Goal: Task Accomplishment & Management: Manage account settings

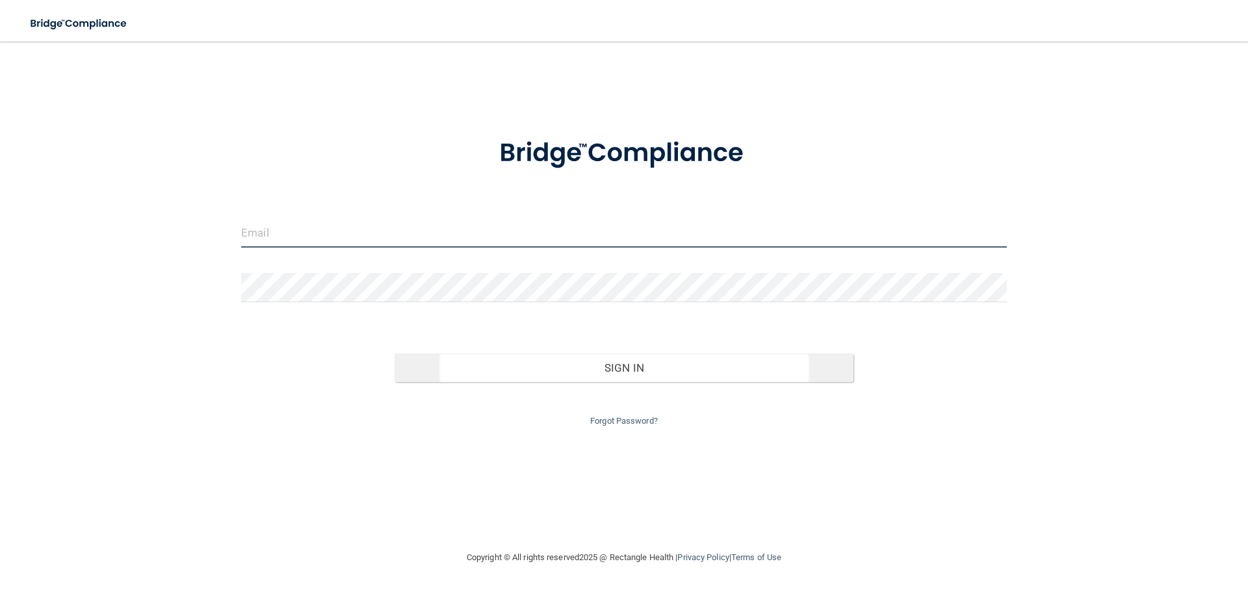
type input "[EMAIL_ADDRESS][DOMAIN_NAME]"
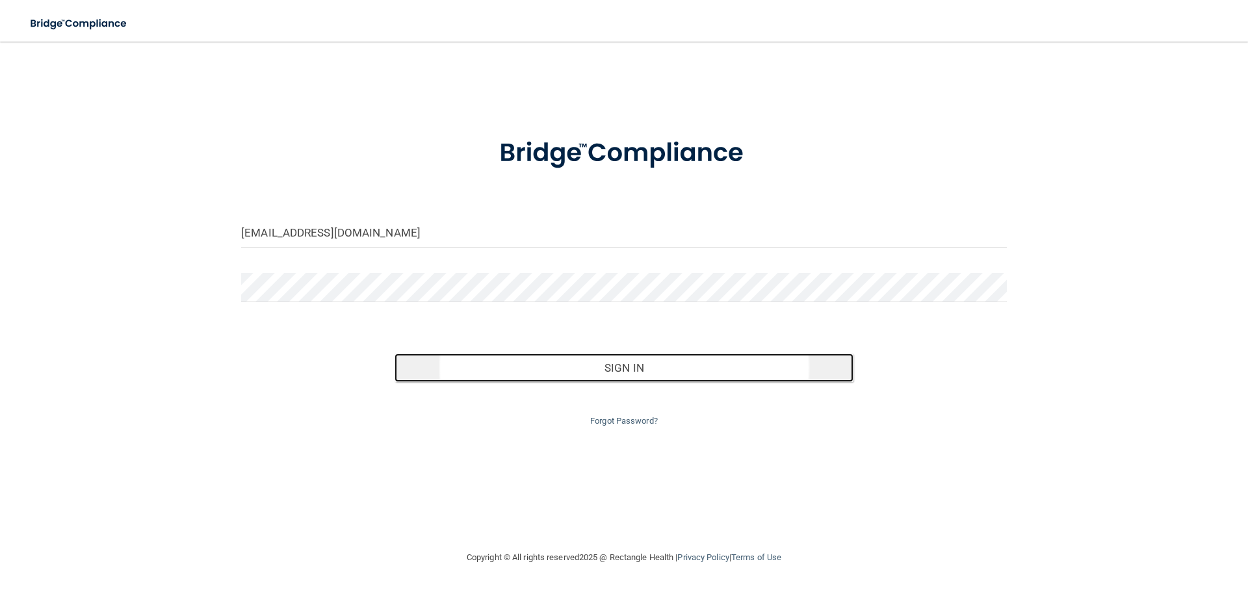
click at [639, 374] on button "Sign In" at bounding box center [625, 368] width 460 height 29
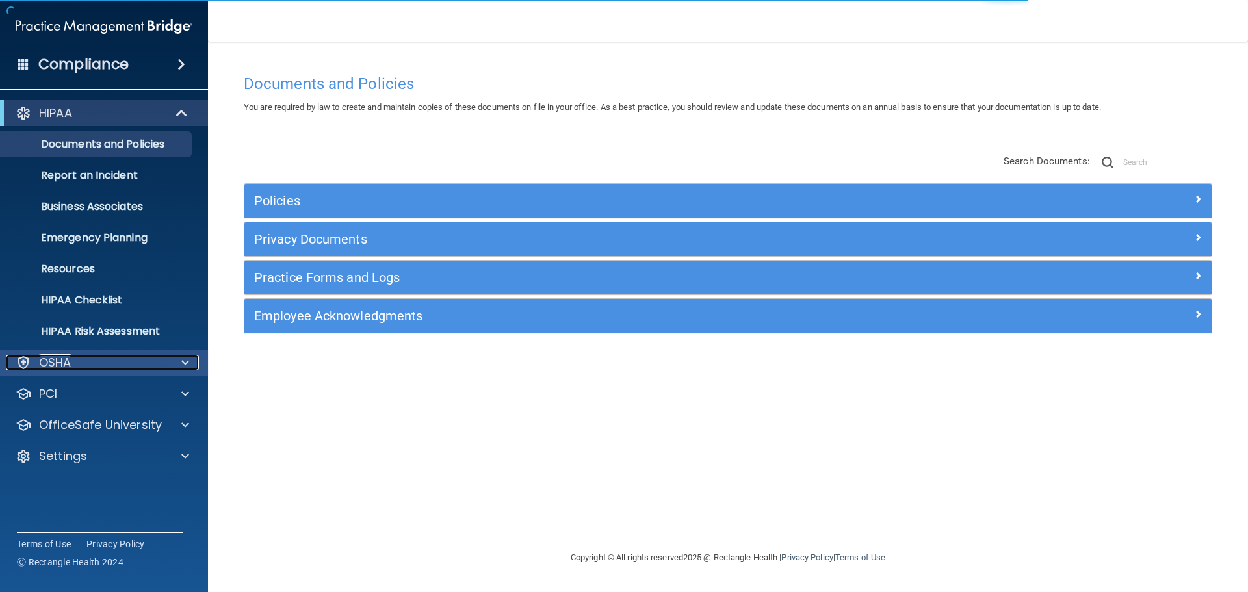
click at [90, 358] on div "OSHA" at bounding box center [86, 363] width 161 height 16
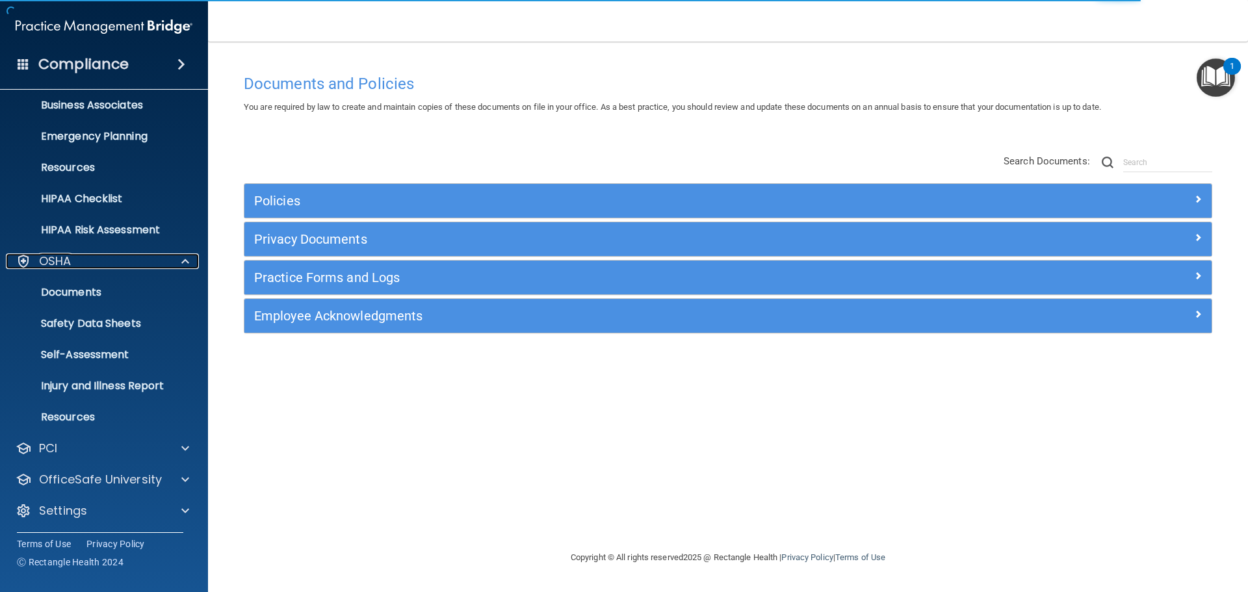
scroll to position [103, 0]
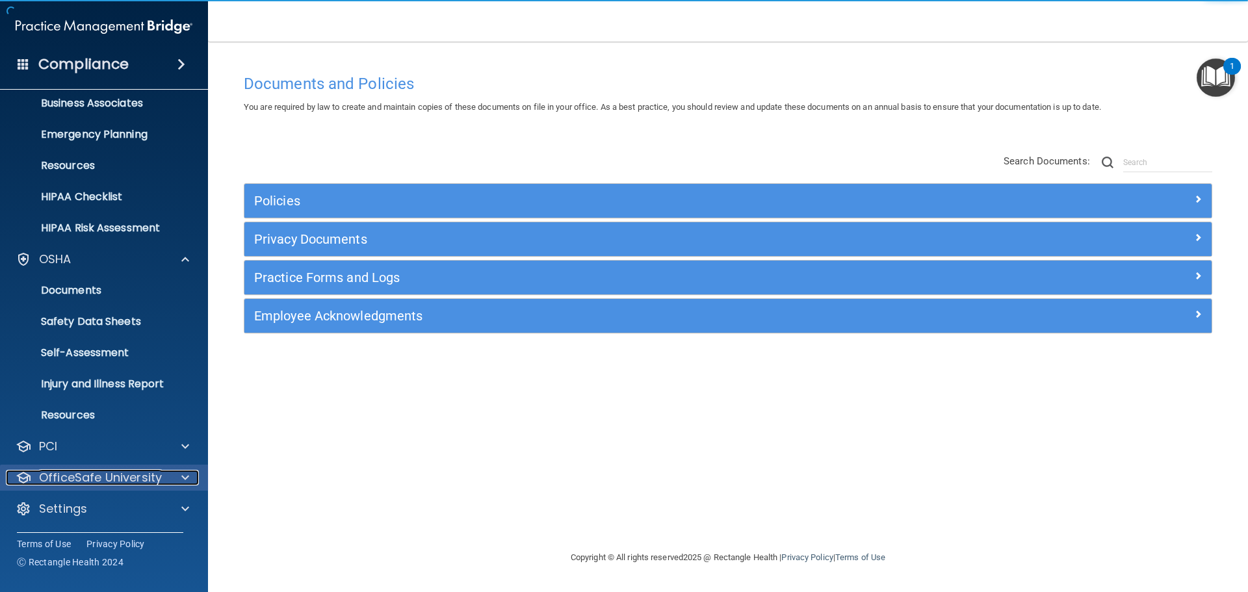
click at [148, 480] on p "OfficeSafe University" at bounding box center [100, 478] width 123 height 16
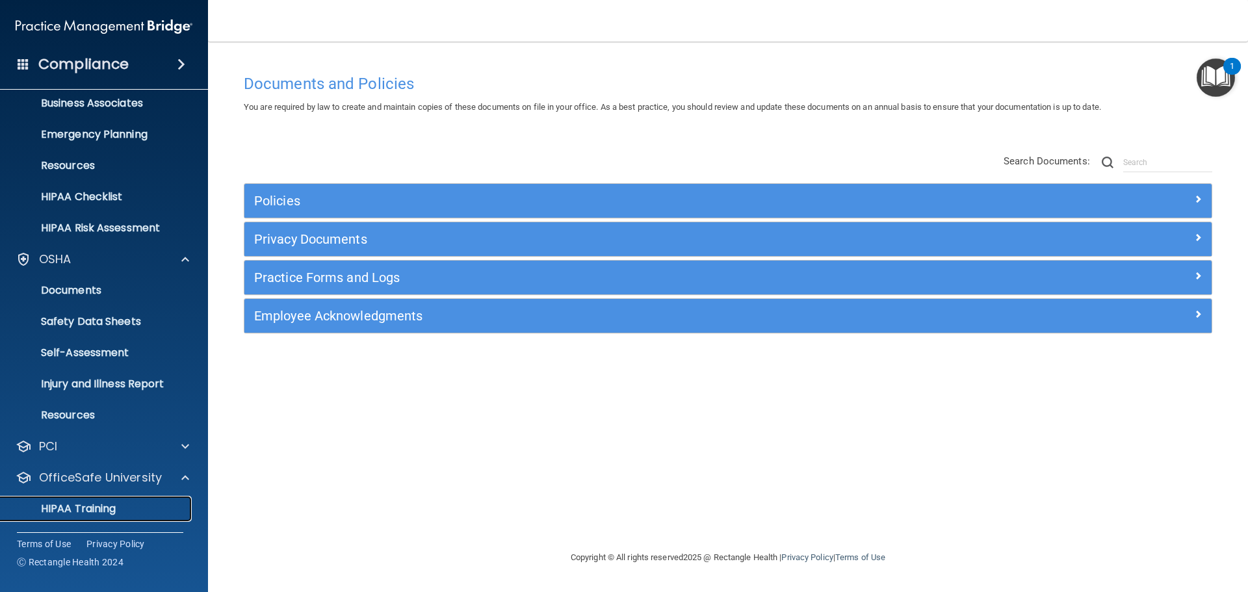
click at [106, 499] on link "HIPAA Training" at bounding box center [89, 509] width 205 height 26
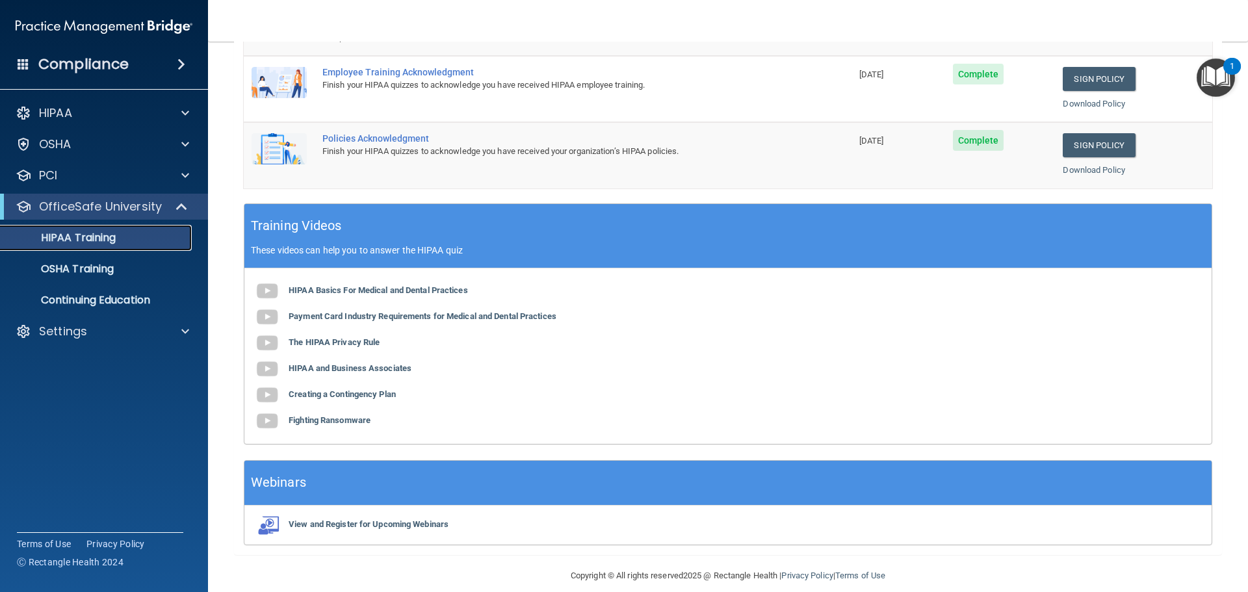
scroll to position [267, 0]
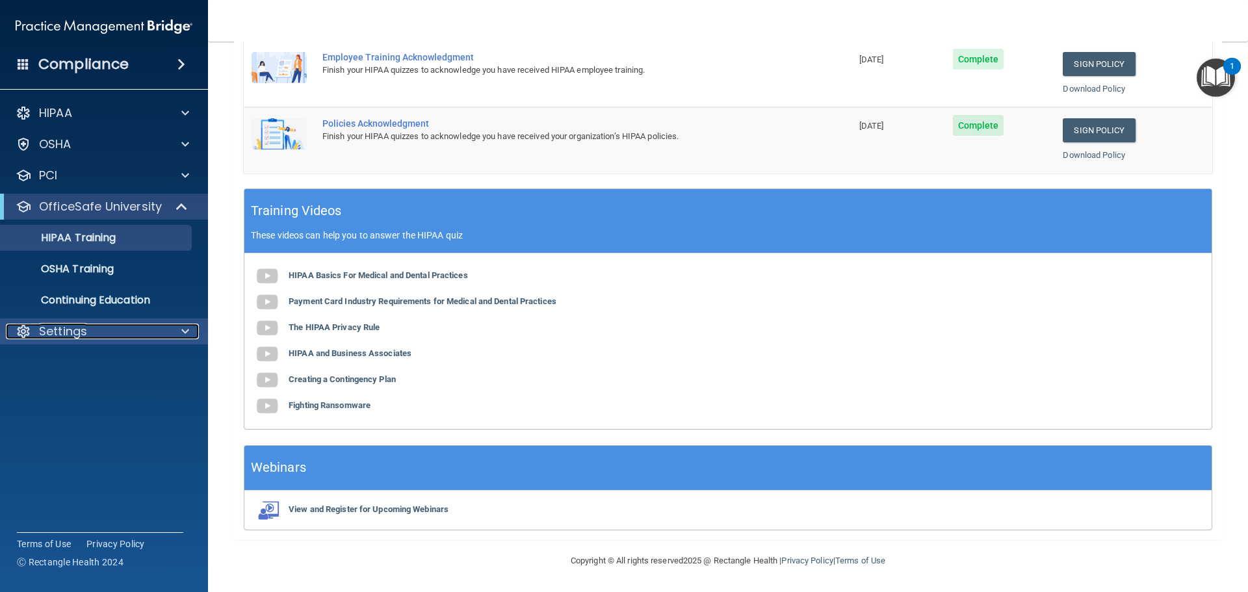
click at [98, 332] on div "Settings" at bounding box center [86, 332] width 161 height 16
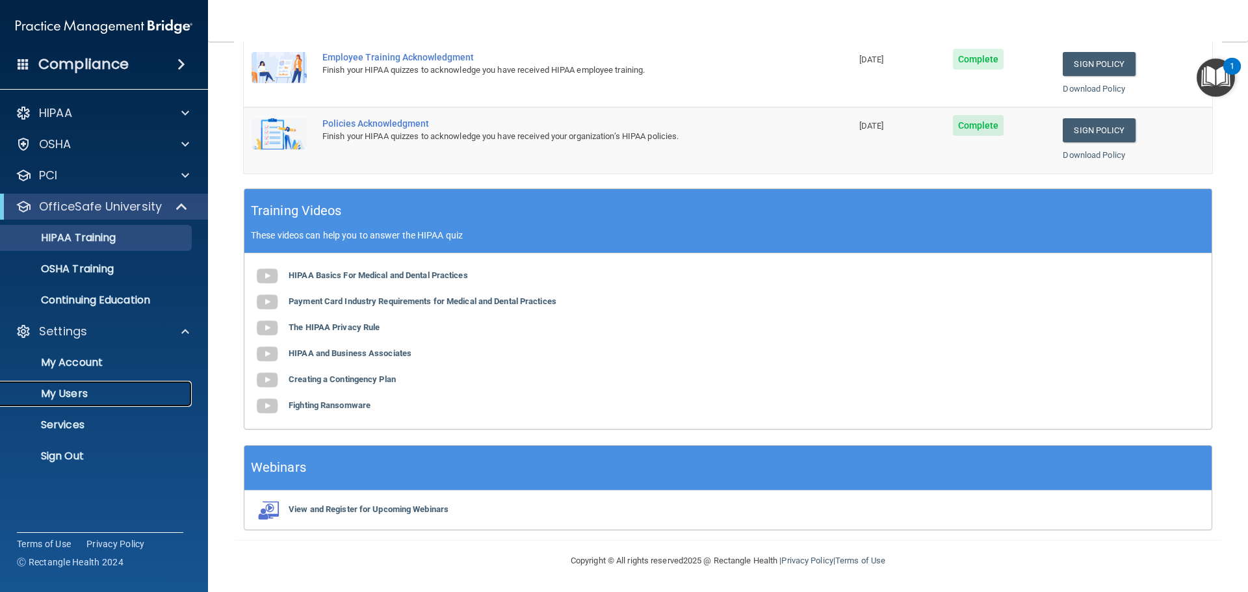
click at [91, 393] on p "My Users" at bounding box center [96, 393] width 177 height 13
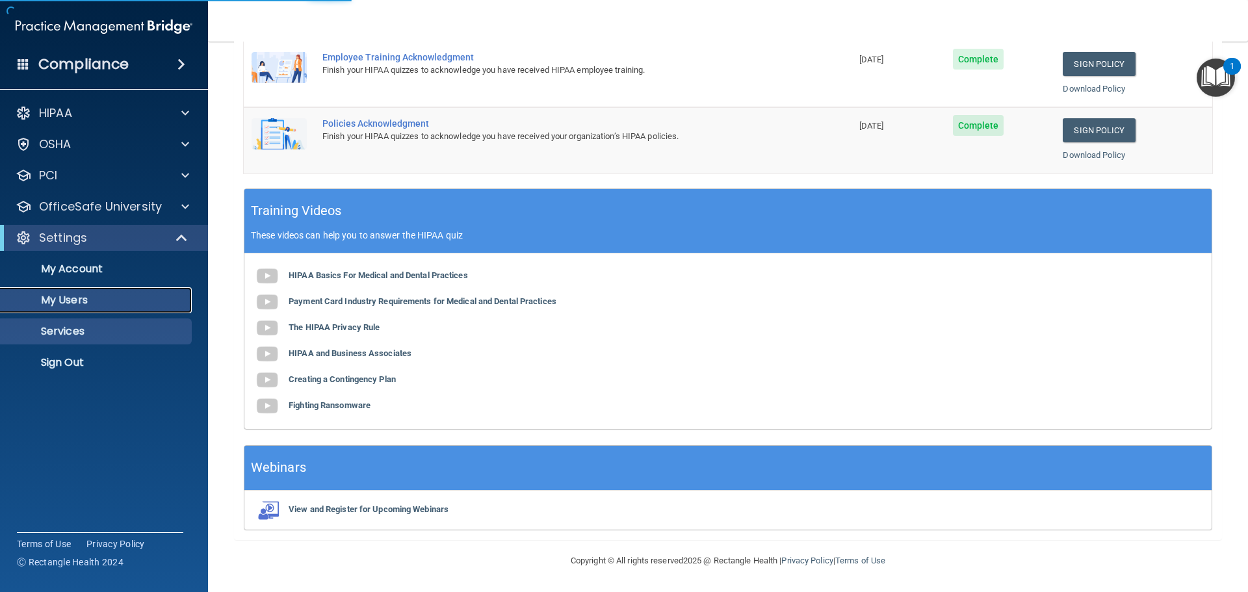
select select "20"
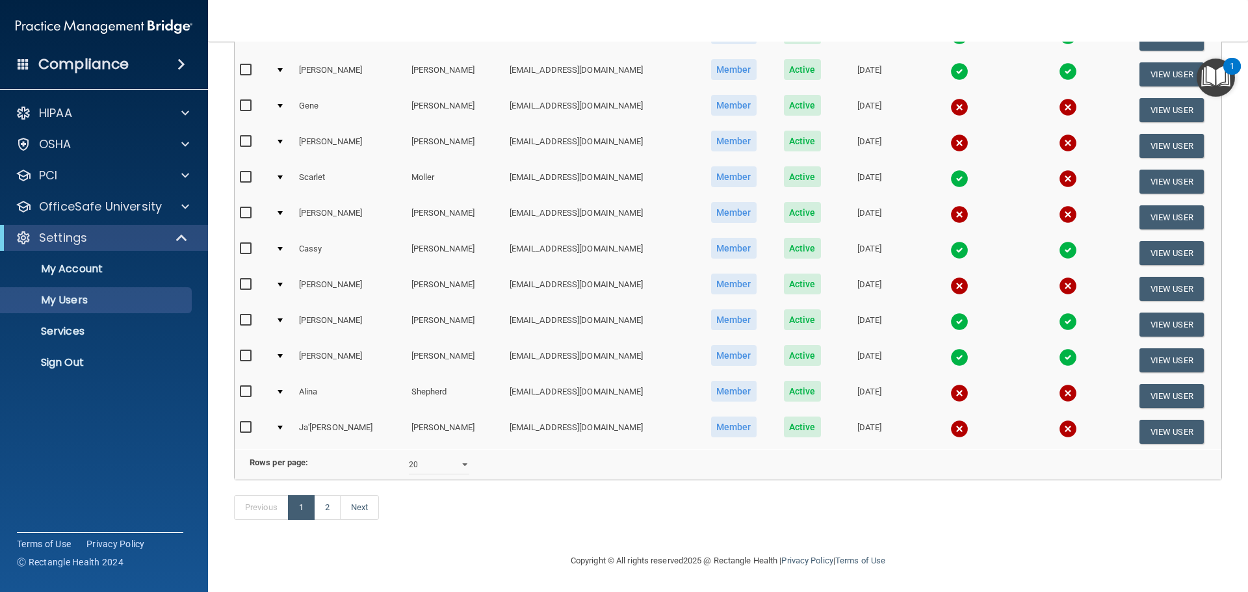
scroll to position [484, 0]
click at [327, 510] on link "2" at bounding box center [327, 507] width 27 height 25
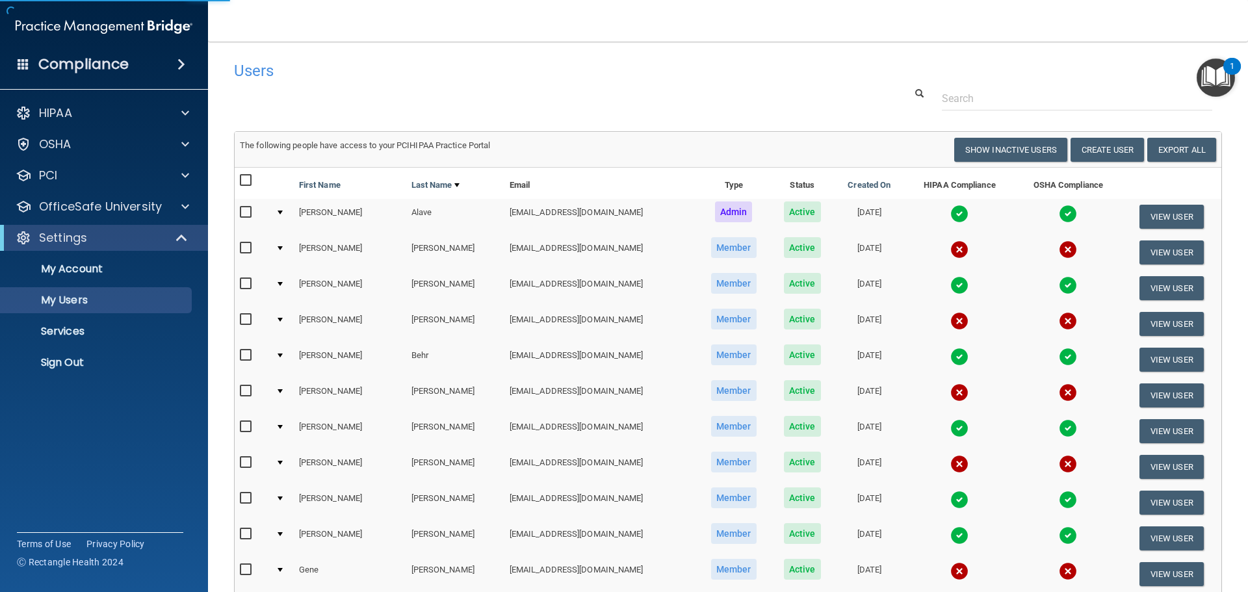
select select "20"
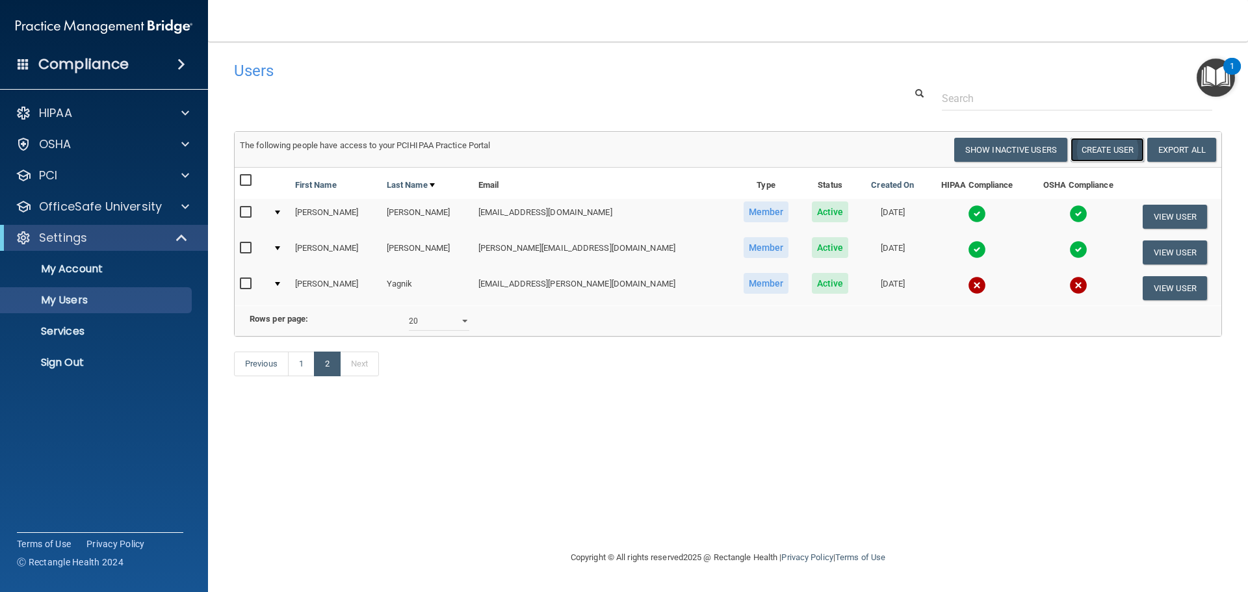
click at [1112, 147] on button "Create User" at bounding box center [1107, 150] width 73 height 24
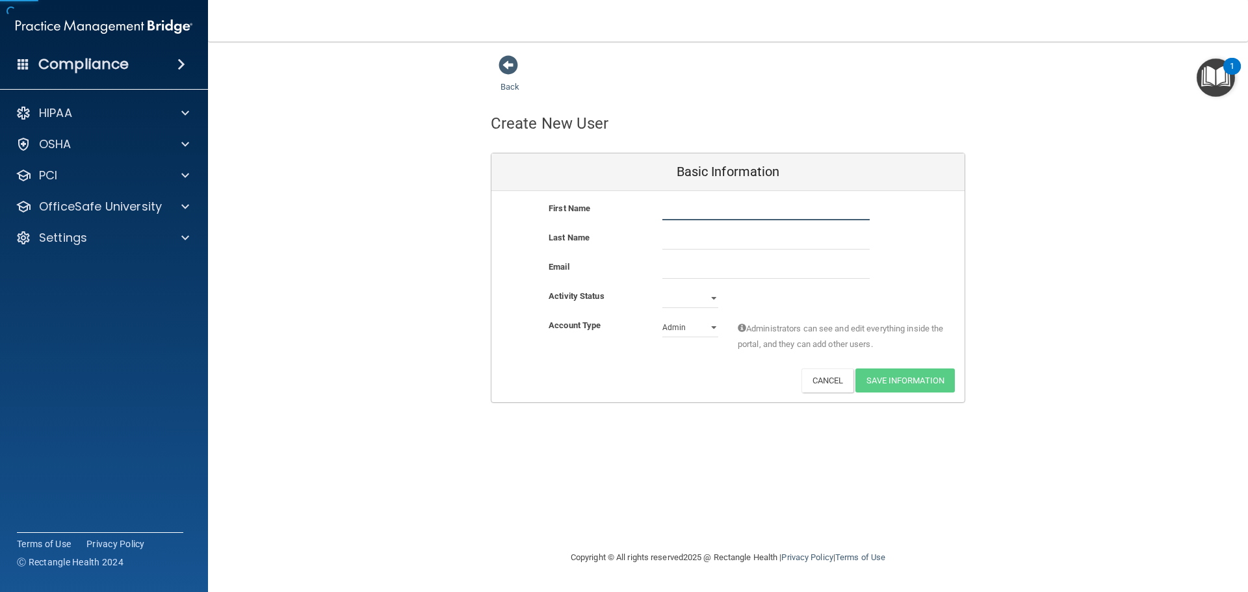
click at [710, 203] on input "text" at bounding box center [765, 211] width 207 height 20
type input "[PERSON_NAME]"
click at [705, 237] on input "text" at bounding box center [765, 240] width 207 height 20
type input "[PERSON_NAME]"
click at [709, 272] on input "email" at bounding box center [765, 269] width 207 height 20
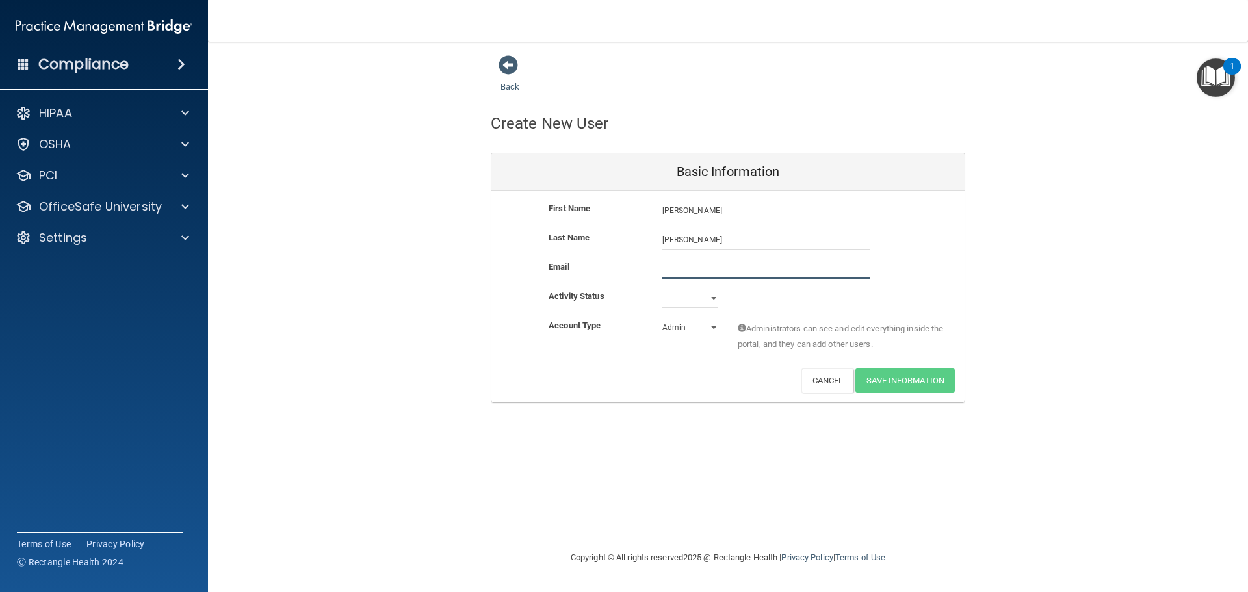
paste input "[PERSON_NAME] <[EMAIL_ADDRESS][DOMAIN_NAME]>"
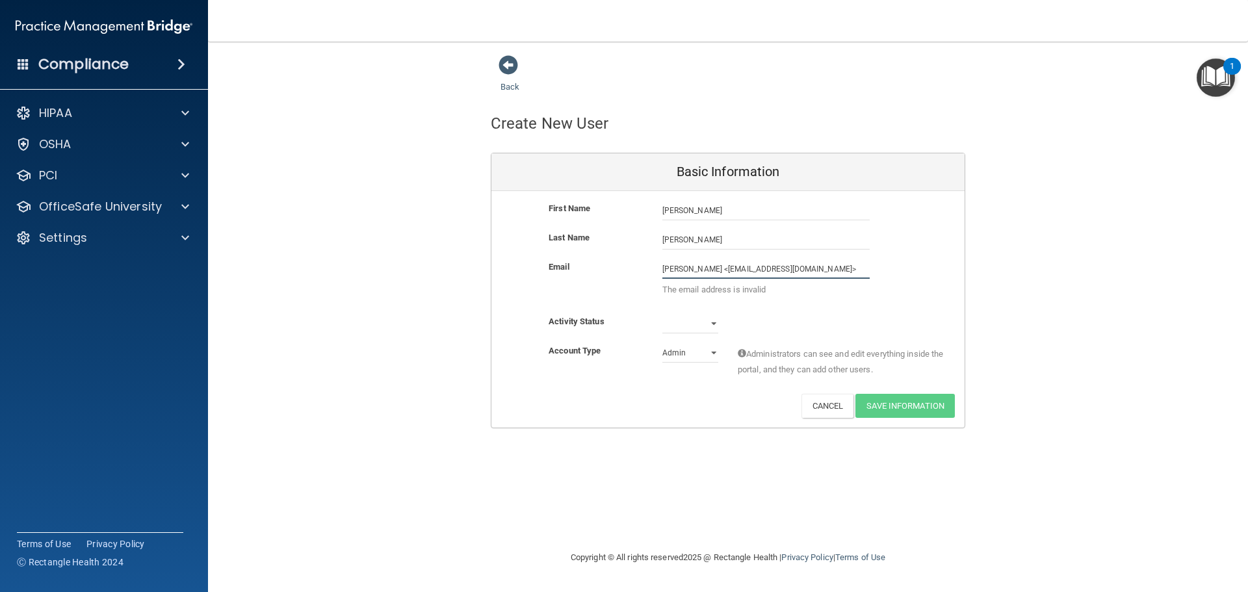
drag, startPoint x: 711, startPoint y: 269, endPoint x: 634, endPoint y: 276, distance: 77.6
click at [634, 276] on div "Email [PERSON_NAME] <[EMAIL_ADDRESS][DOMAIN_NAME]> The email address is invalid" at bounding box center [727, 281] width 473 height 45
click at [789, 267] on input "[EMAIL_ADDRESS][DOMAIN_NAME]>" at bounding box center [765, 269] width 207 height 20
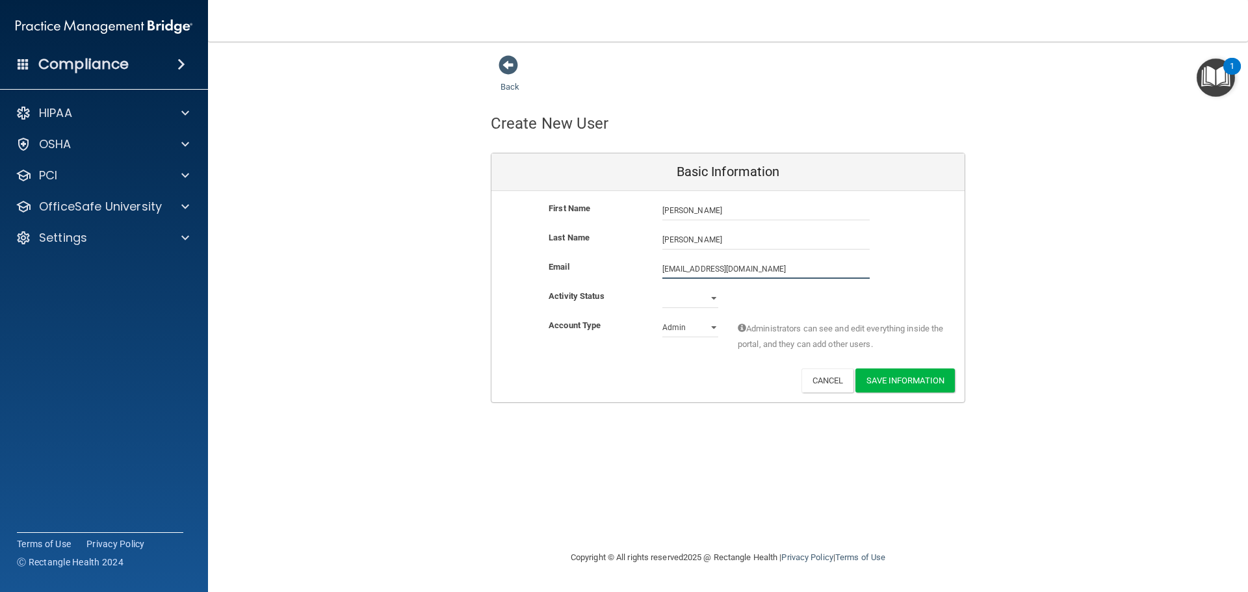
type input "[EMAIL_ADDRESS][DOMAIN_NAME]"
click at [985, 257] on div "Back Create New User Basic Information First Name [PERSON_NAME] [PERSON_NAME] L…" at bounding box center [728, 229] width 988 height 348
click at [688, 299] on select "Active Inactive" at bounding box center [690, 299] width 56 height 20
select select "active"
click at [662, 289] on select "Active Inactive" at bounding box center [690, 299] width 56 height 20
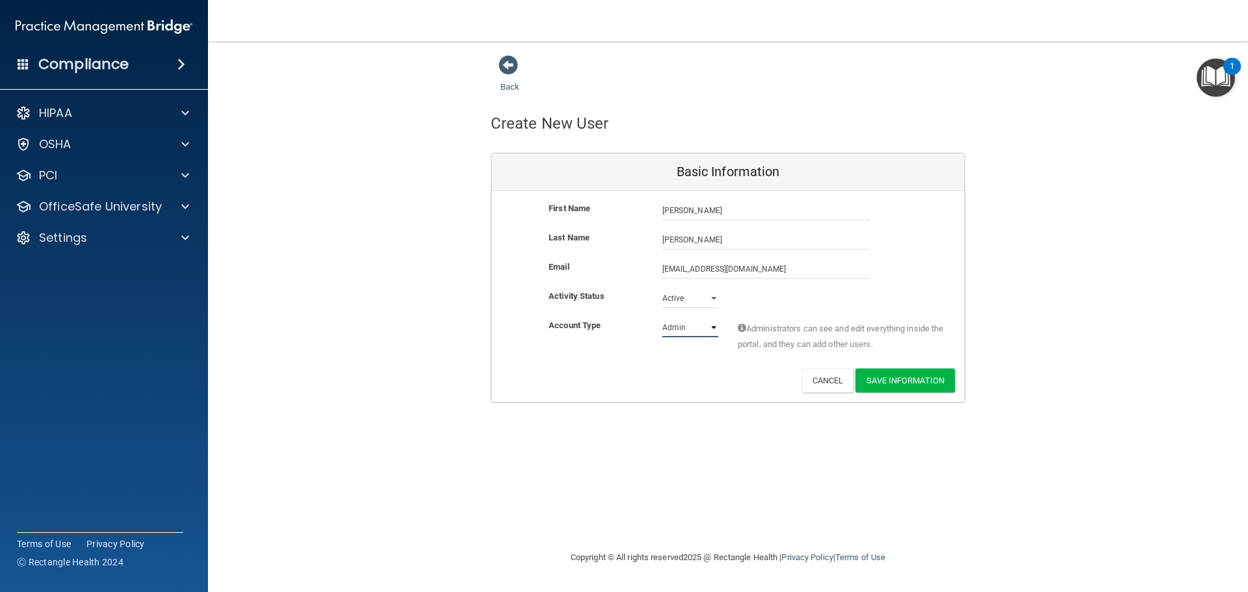
click at [701, 326] on select "Admin Member" at bounding box center [690, 328] width 56 height 20
select select "practice_member"
click at [662, 318] on select "Admin Member" at bounding box center [690, 328] width 56 height 20
click at [703, 360] on div "Account Type Practice Member Admin Member Financial Institution Business Associ…" at bounding box center [727, 343] width 473 height 51
click at [935, 377] on button "Save Information" at bounding box center [905, 381] width 99 height 24
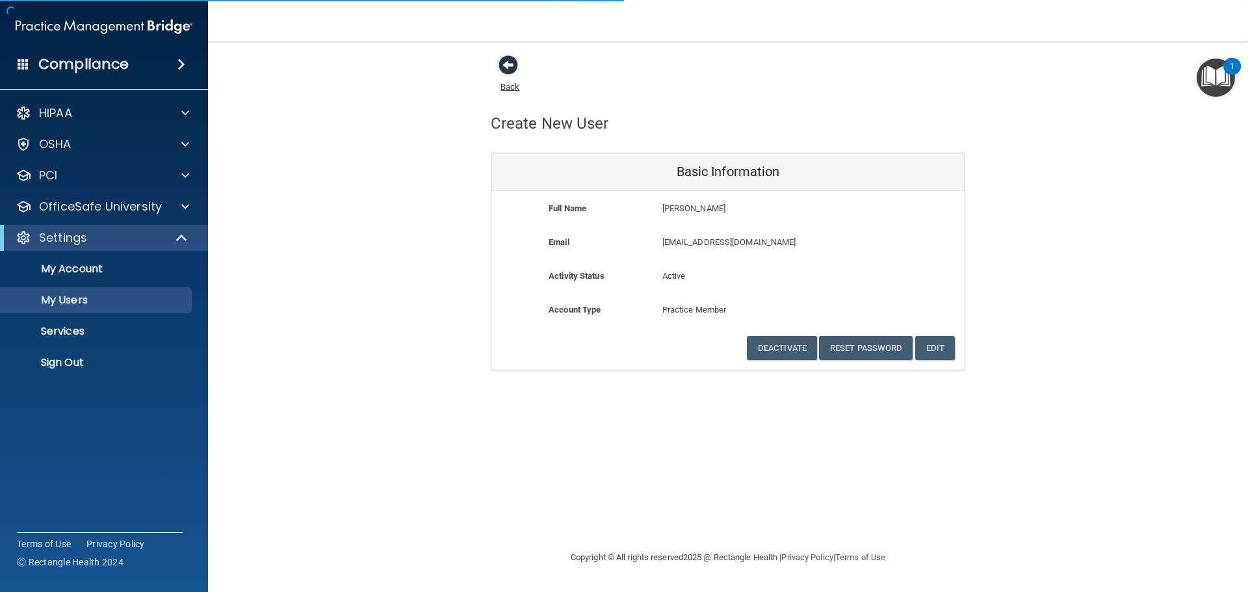
click at [509, 68] on span at bounding box center [509, 65] width 20 height 20
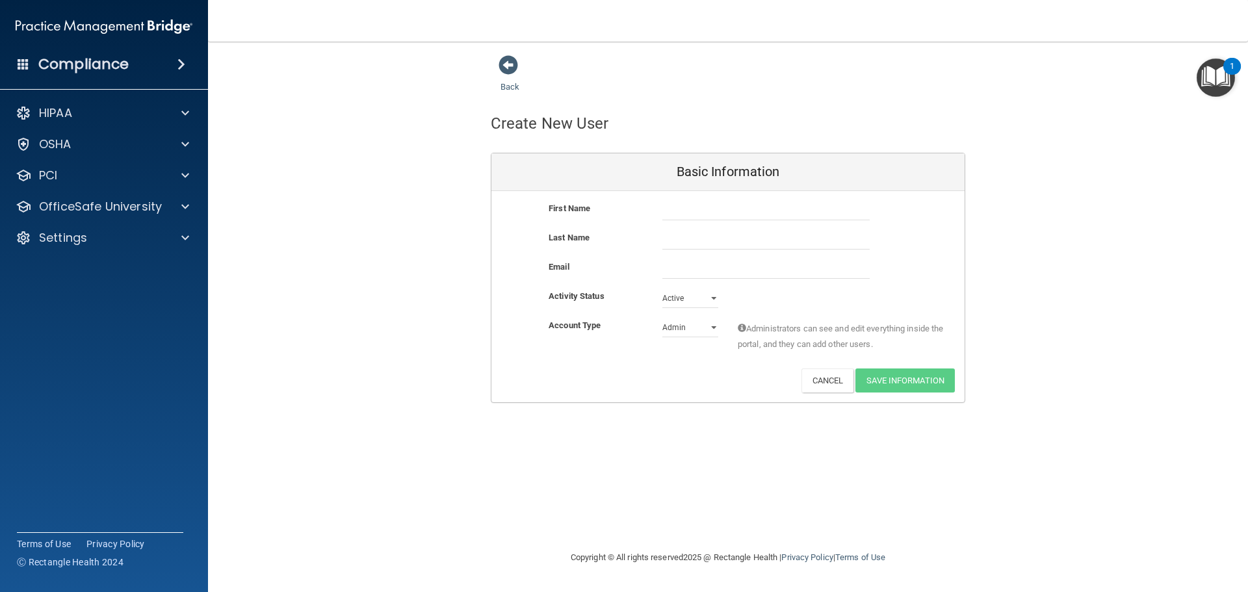
click at [491, 66] on div "Back" at bounding box center [530, 75] width 79 height 40
click at [499, 66] on div "Back" at bounding box center [530, 75] width 79 height 40
click at [510, 82] on link "Back" at bounding box center [510, 78] width 19 height 25
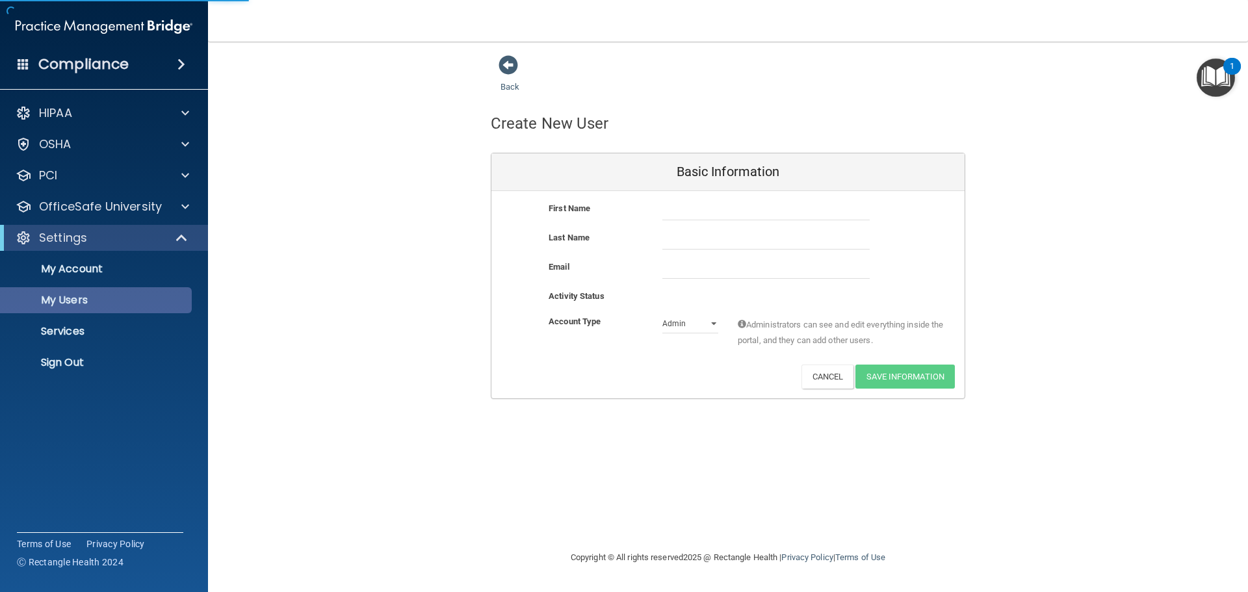
select select "20"
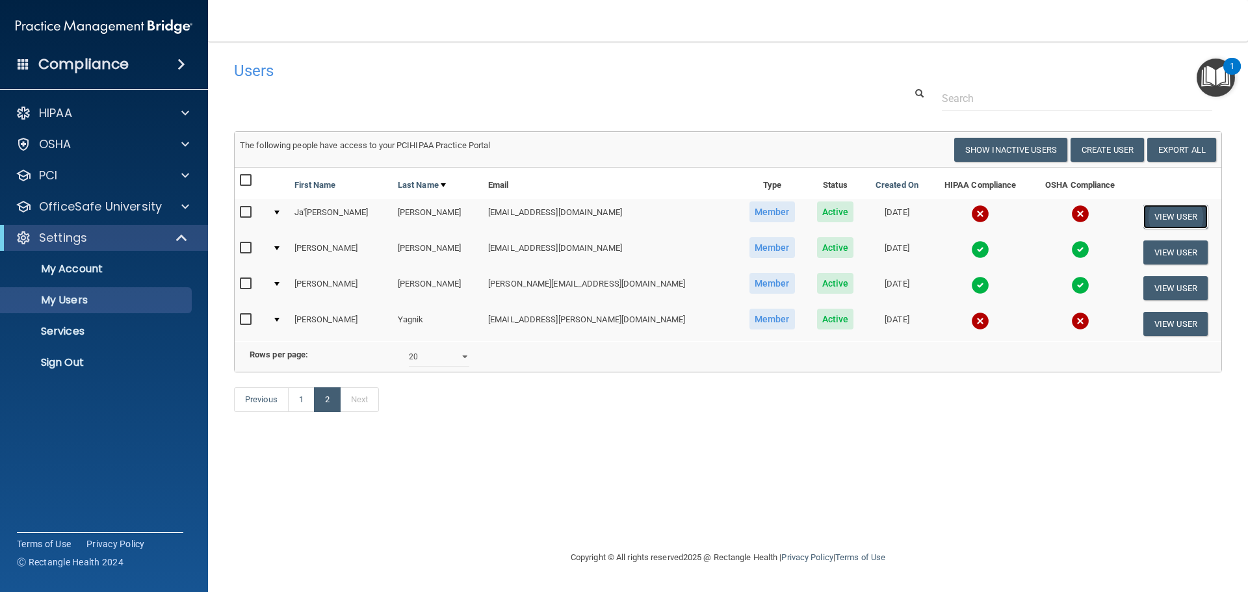
click at [1151, 215] on button "View User" at bounding box center [1175, 217] width 64 height 24
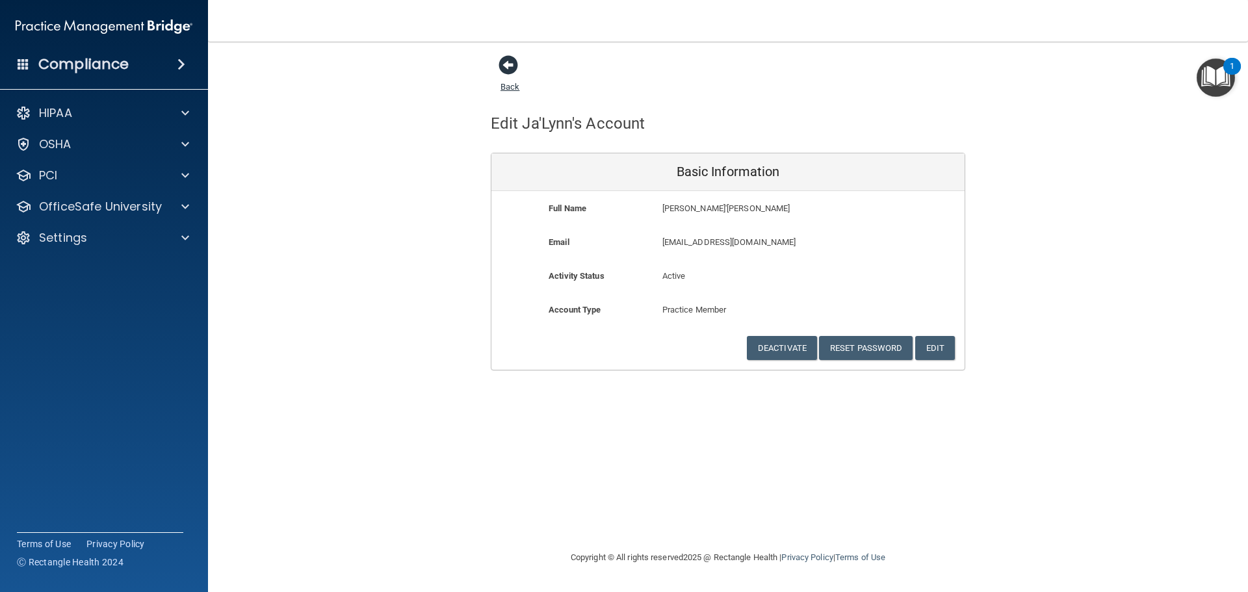
click at [513, 75] on span at bounding box center [509, 65] width 20 height 20
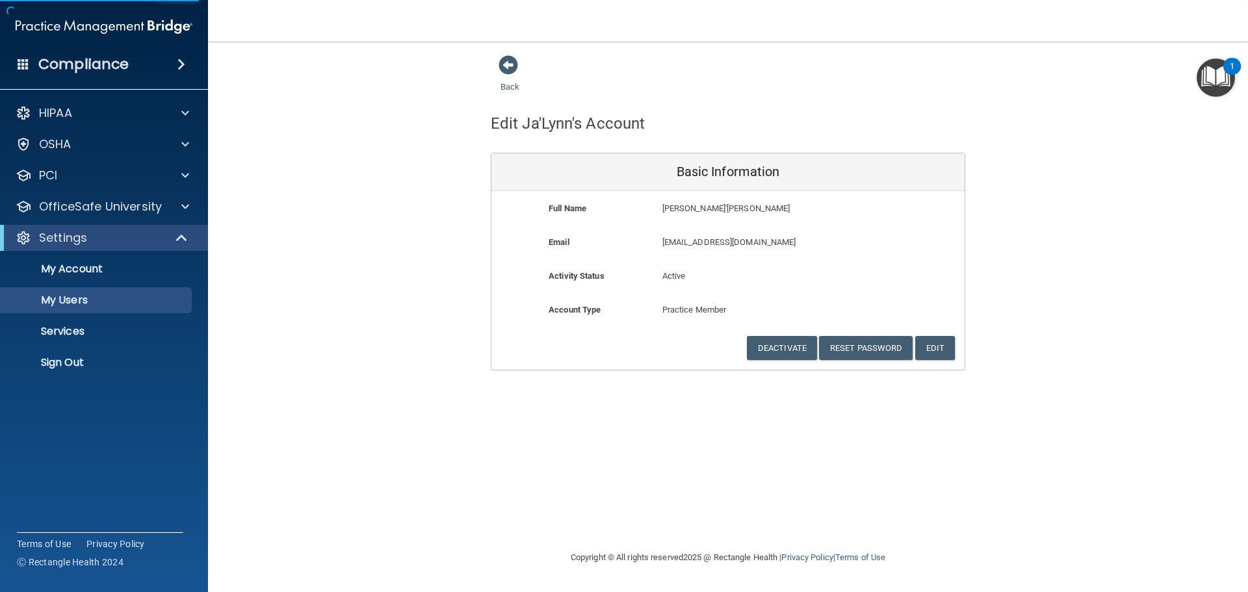
select select "20"
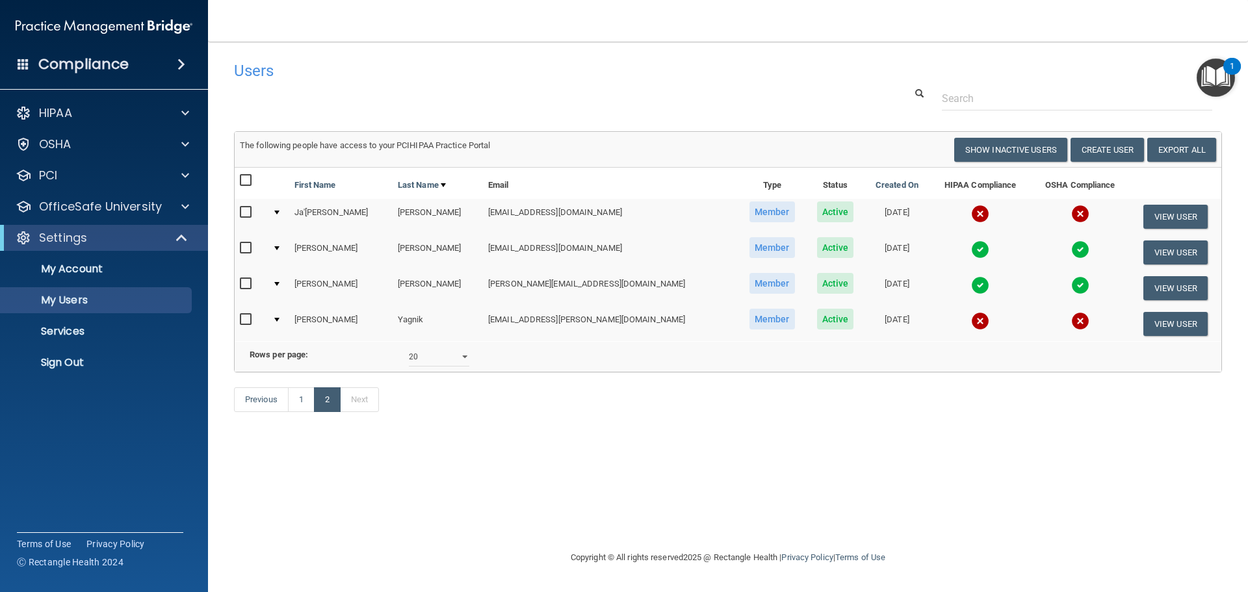
click at [247, 209] on input "checkbox" at bounding box center [247, 212] width 15 height 10
checkbox input "true"
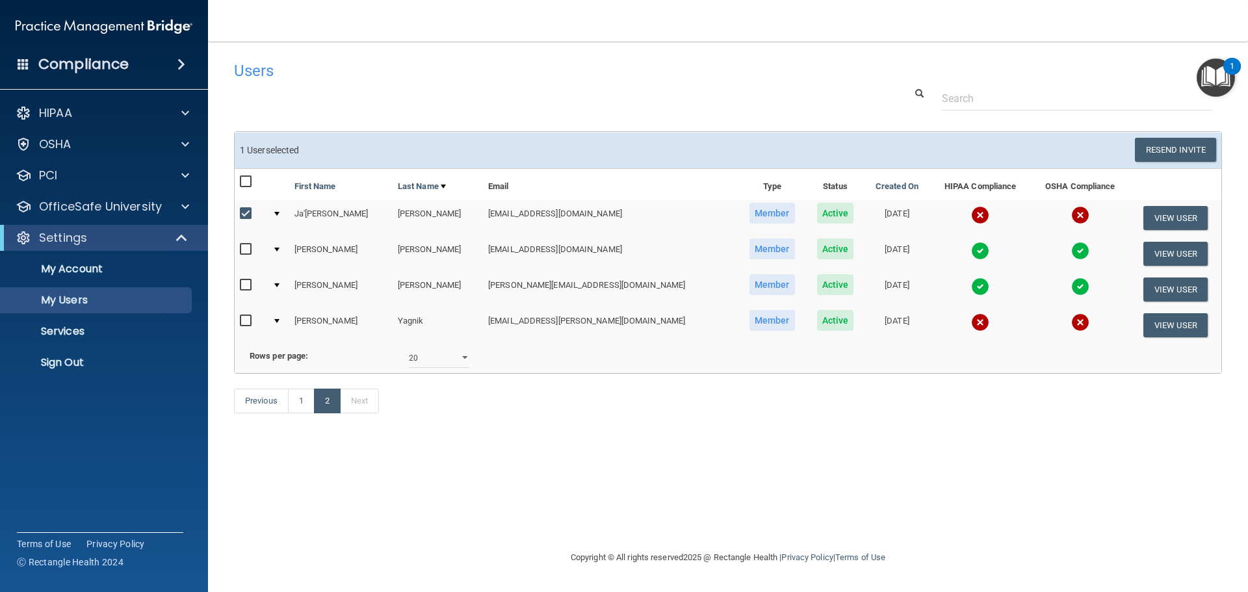
click at [244, 325] on input "checkbox" at bounding box center [247, 321] width 15 height 10
checkbox input "true"
click at [280, 212] on div at bounding box center [276, 214] width 5 height 4
click at [280, 215] on div at bounding box center [276, 214] width 5 height 4
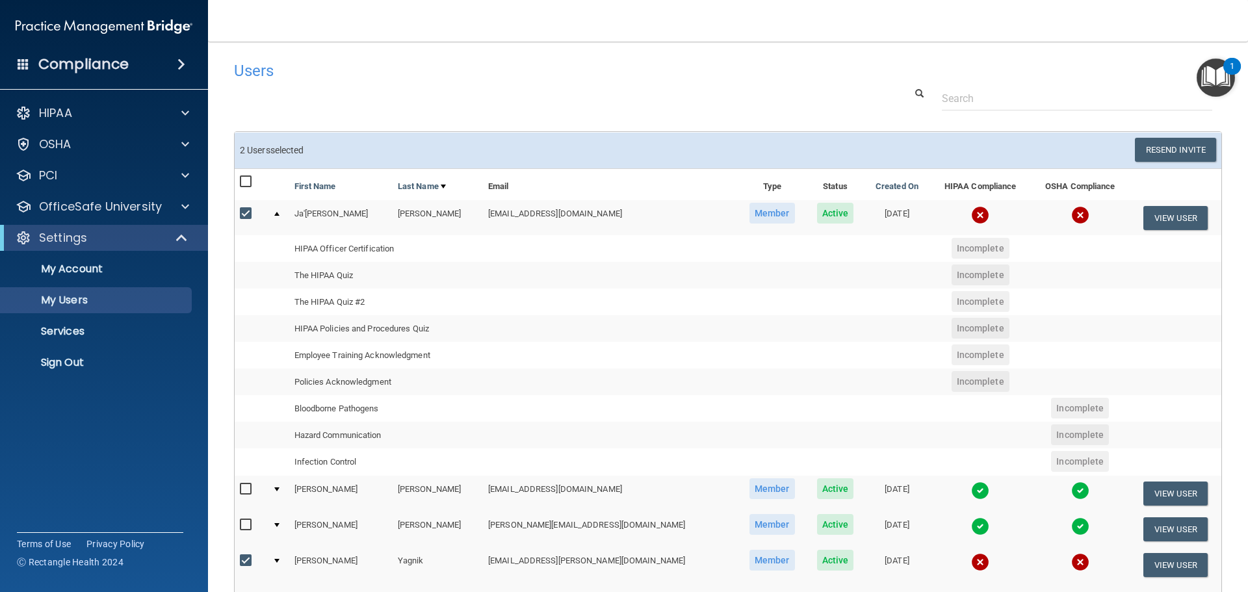
click at [279, 215] on div at bounding box center [276, 214] width 5 height 4
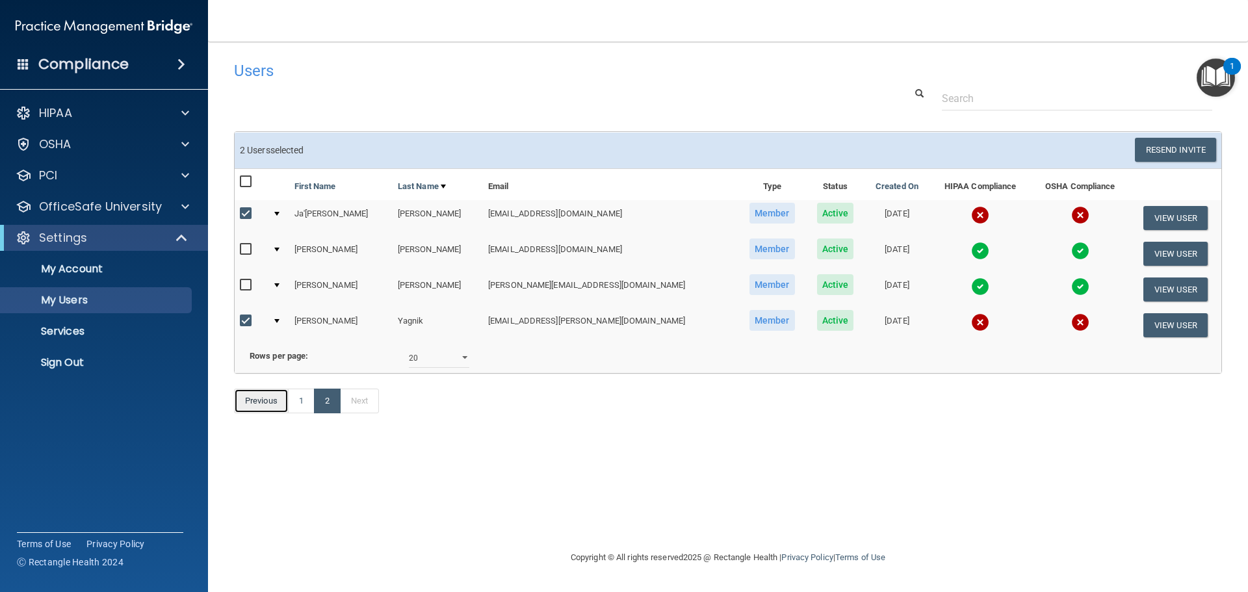
click at [257, 413] on link "Previous" at bounding box center [261, 401] width 55 height 25
select select "20"
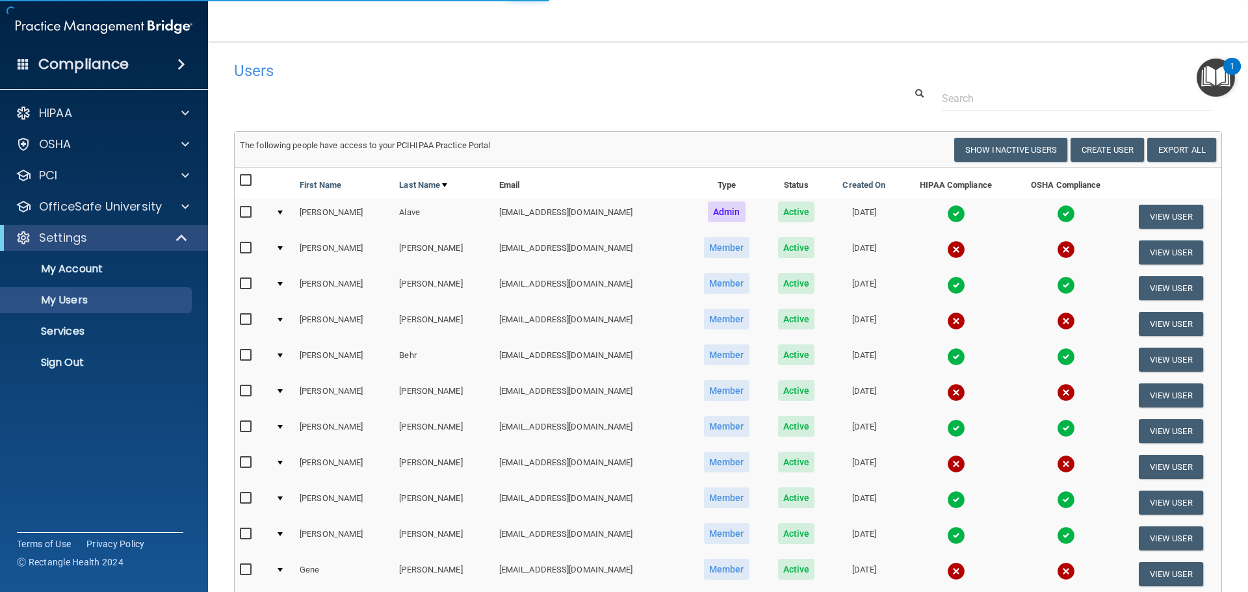
click at [247, 248] on input "checkbox" at bounding box center [247, 248] width 15 height 10
checkbox input "true"
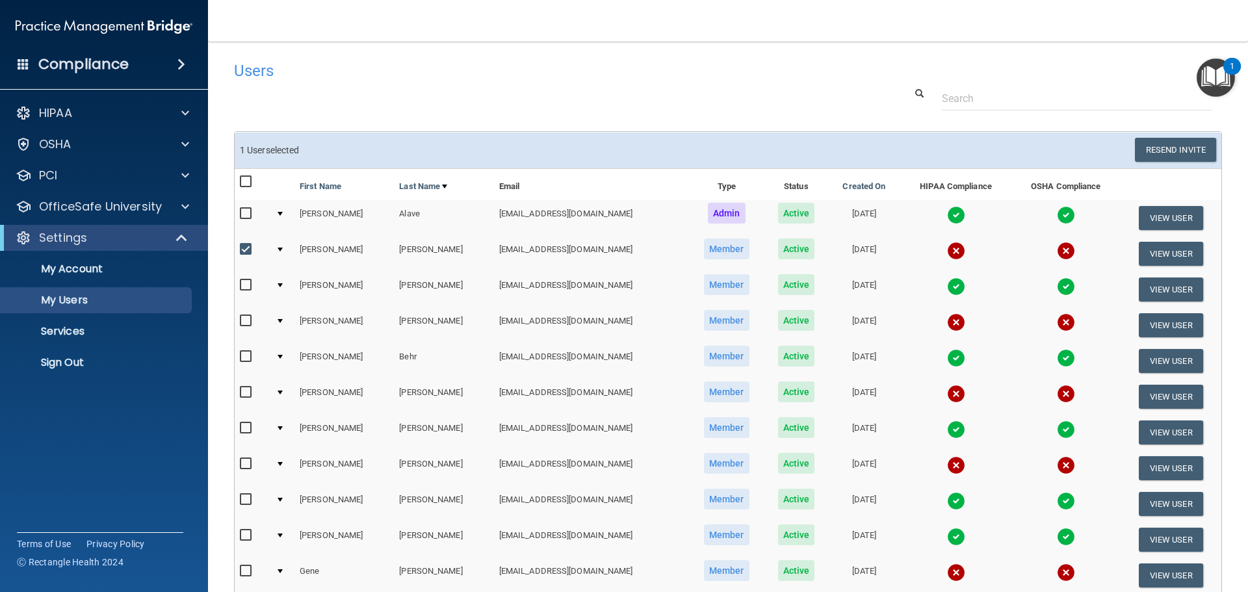
click at [246, 320] on input "checkbox" at bounding box center [247, 321] width 15 height 10
checkbox input "true"
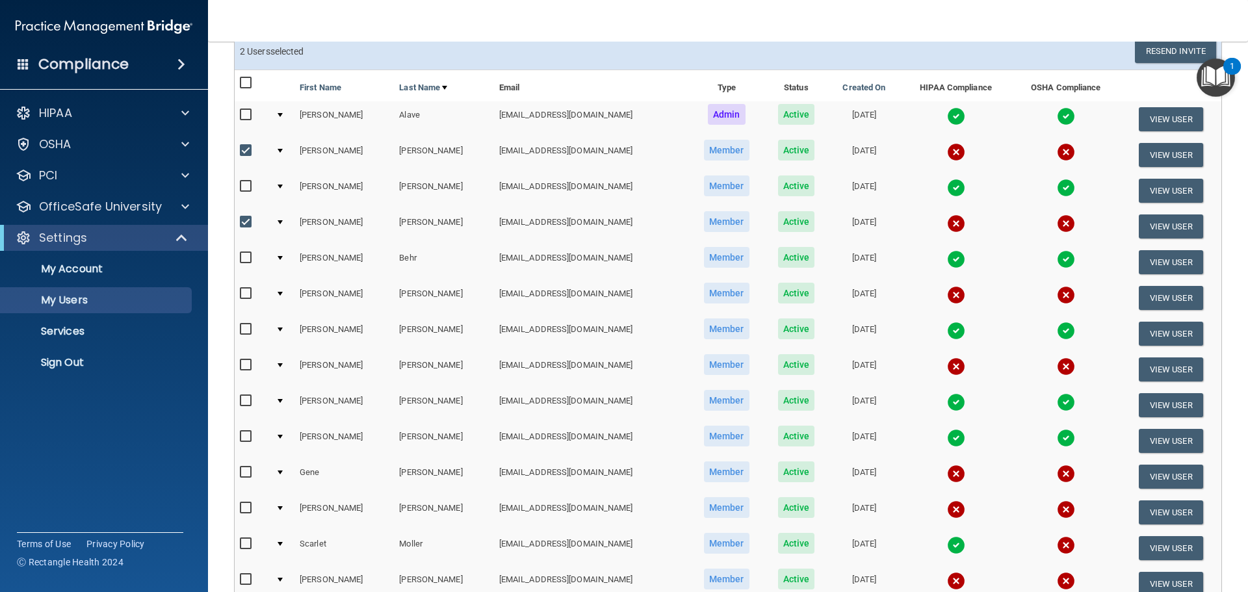
scroll to position [130, 0]
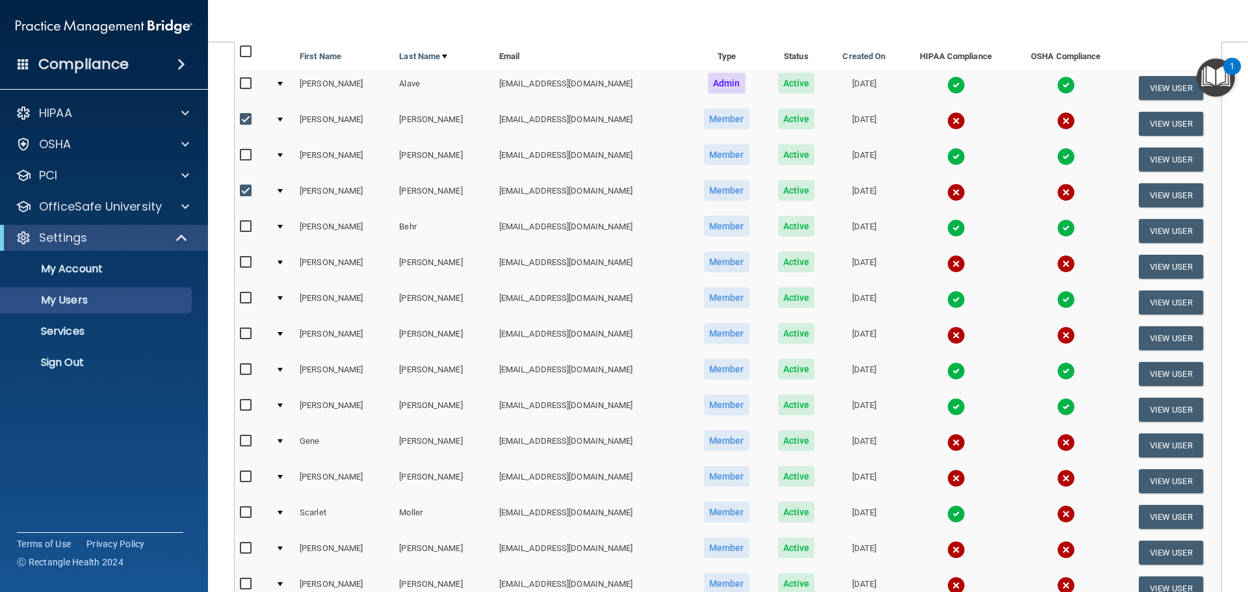
click at [247, 264] on input "checkbox" at bounding box center [247, 262] width 15 height 10
checkbox input "true"
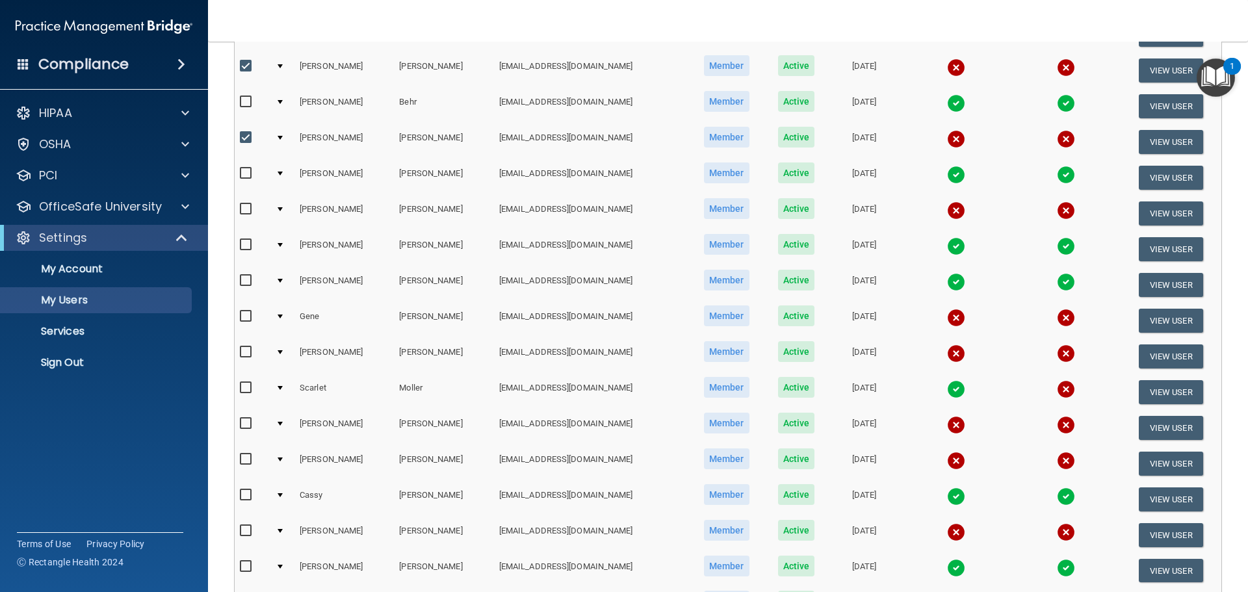
scroll to position [260, 0]
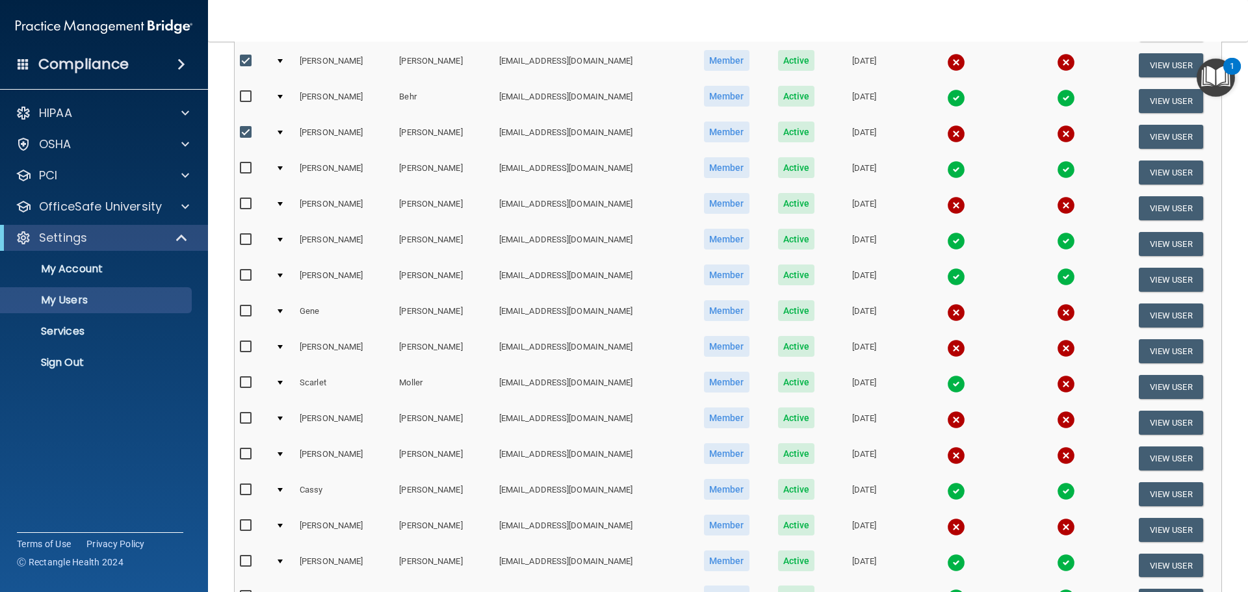
click at [245, 205] on input "checkbox" at bounding box center [247, 204] width 15 height 10
checkbox input "true"
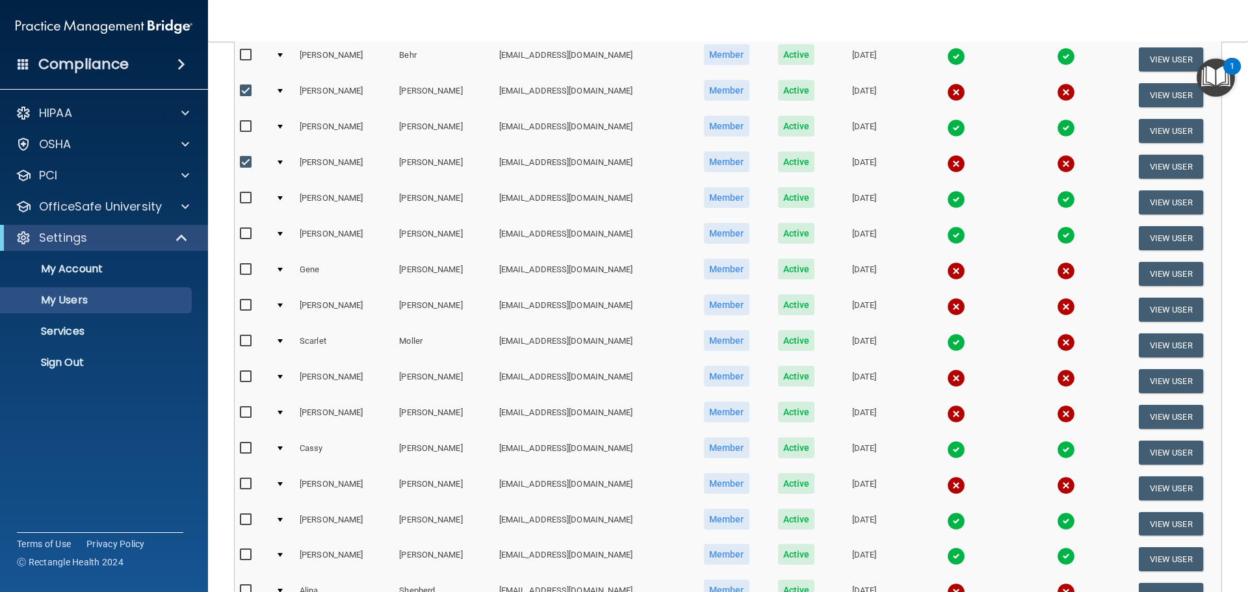
scroll to position [325, 0]
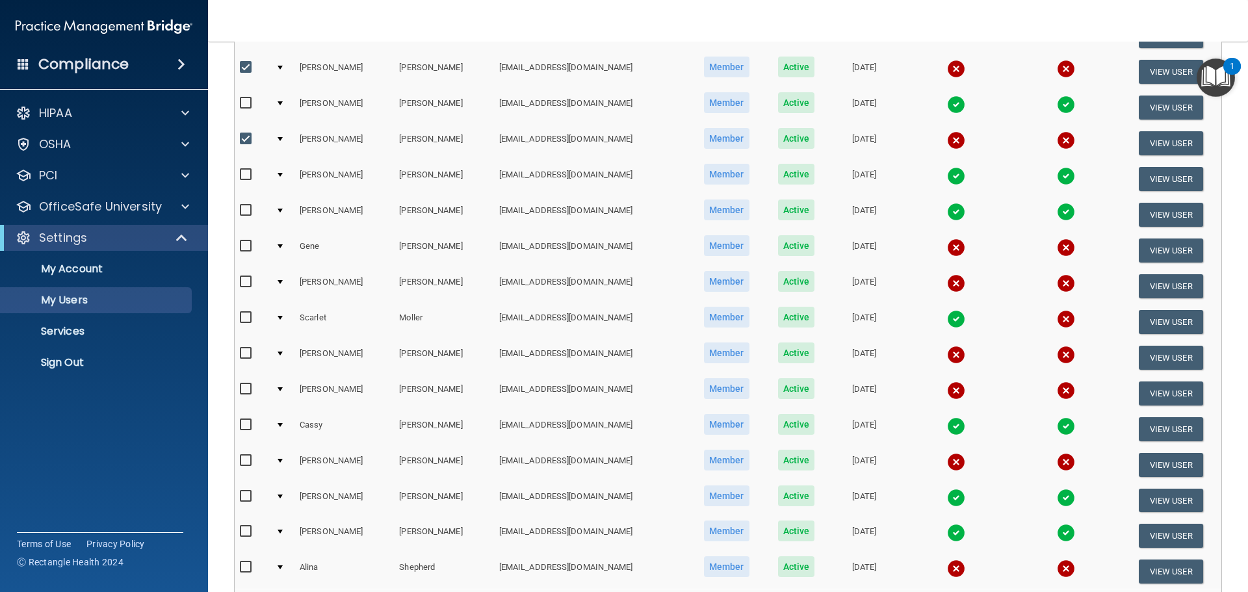
click at [248, 248] on input "checkbox" at bounding box center [247, 246] width 15 height 10
checkbox input "true"
click at [244, 279] on input "checkbox" at bounding box center [247, 282] width 15 height 10
checkbox input "true"
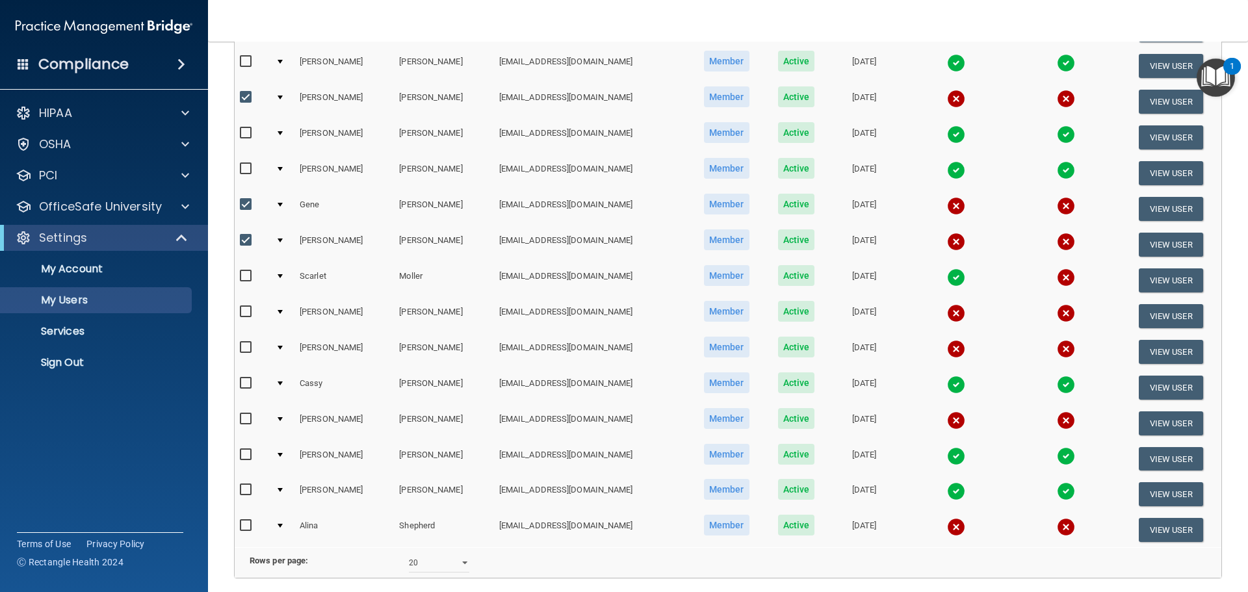
scroll to position [390, 0]
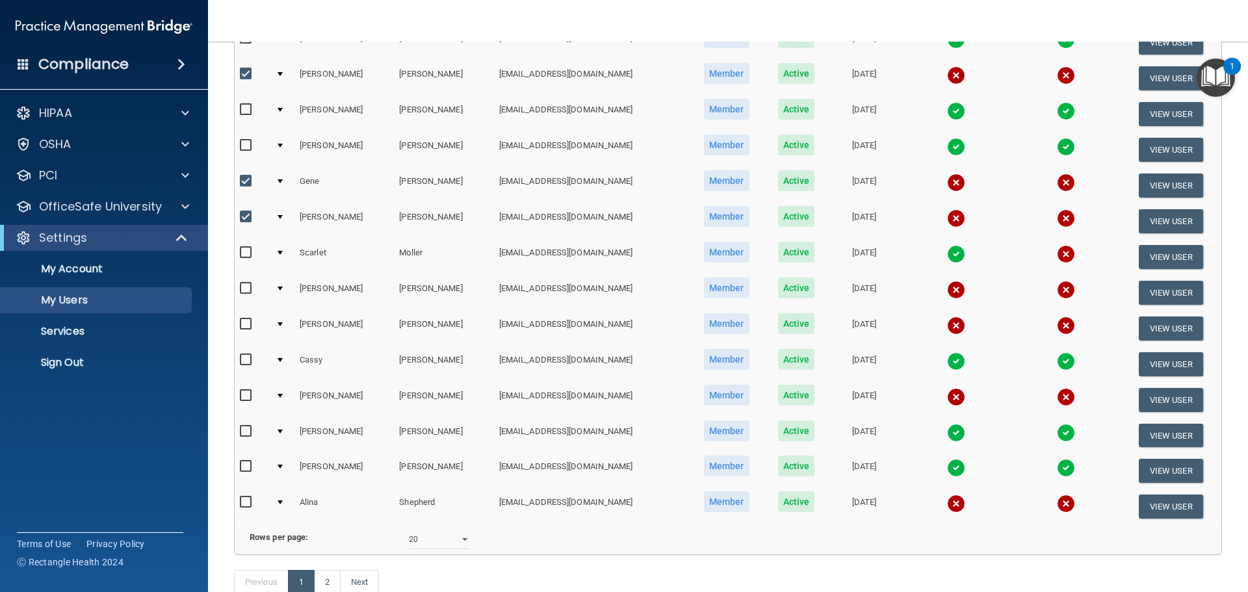
click at [245, 251] on input "checkbox" at bounding box center [247, 253] width 15 height 10
checkbox input "true"
click at [246, 286] on input "checkbox" at bounding box center [247, 288] width 15 height 10
checkbox input "true"
click at [244, 323] on input "checkbox" at bounding box center [247, 324] width 15 height 10
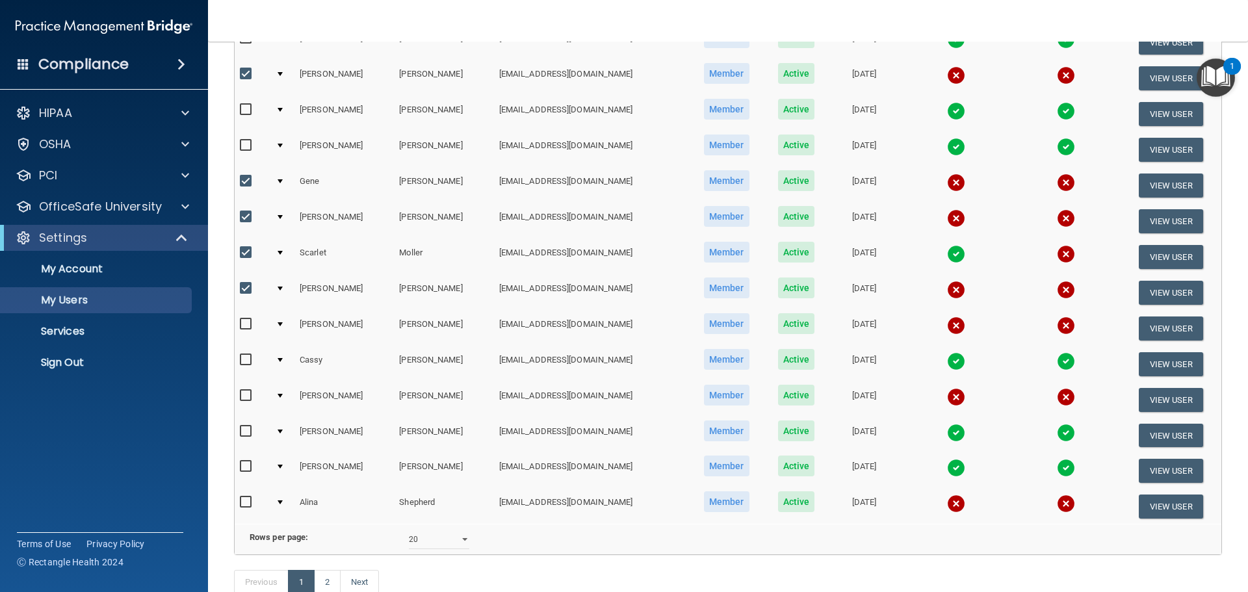
checkbox input "true"
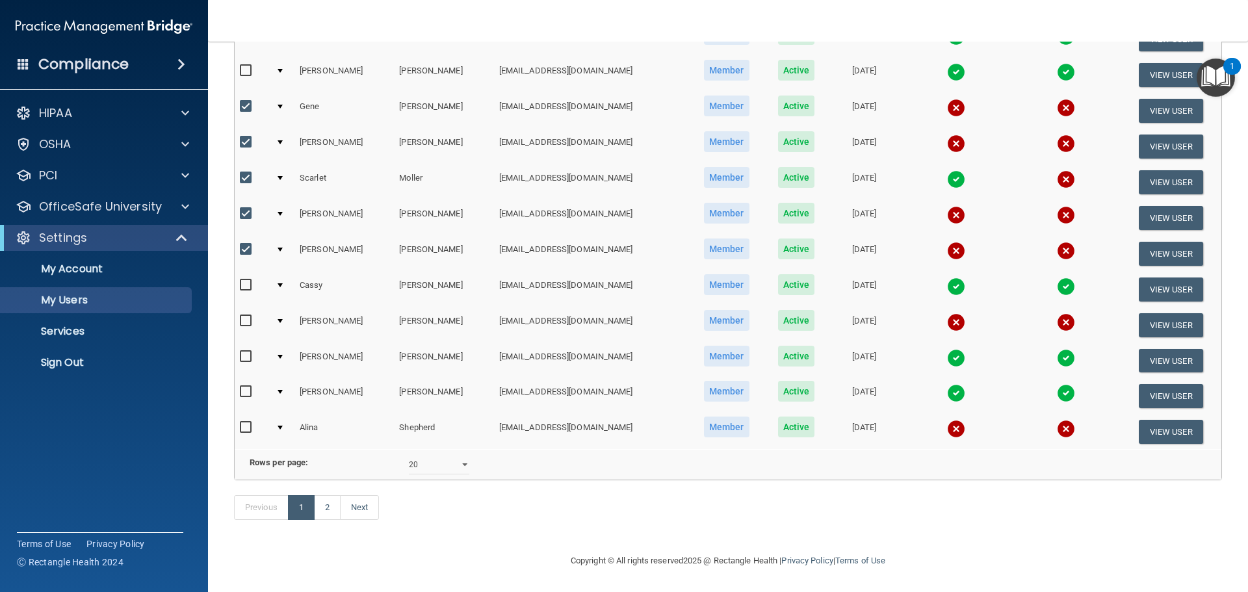
scroll to position [484, 0]
click at [246, 316] on input "checkbox" at bounding box center [247, 321] width 15 height 10
checkbox input "true"
click at [250, 423] on input "checkbox" at bounding box center [247, 428] width 15 height 10
checkbox input "true"
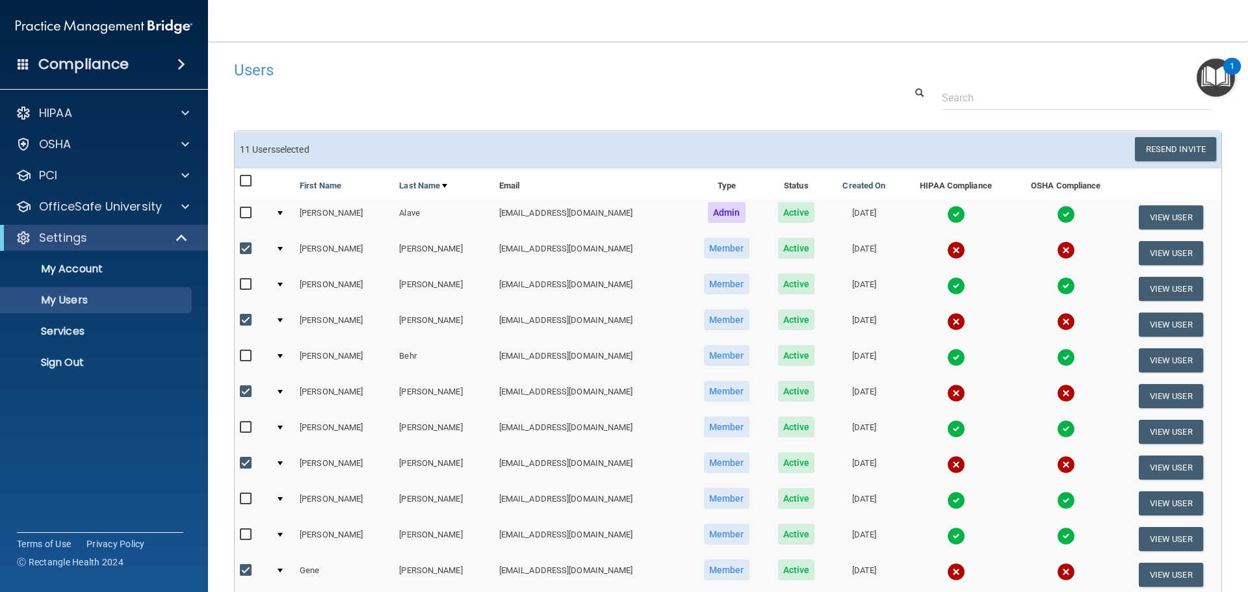
scroll to position [0, 0]
click at [1168, 150] on button "Resend Invite" at bounding box center [1175, 150] width 81 height 24
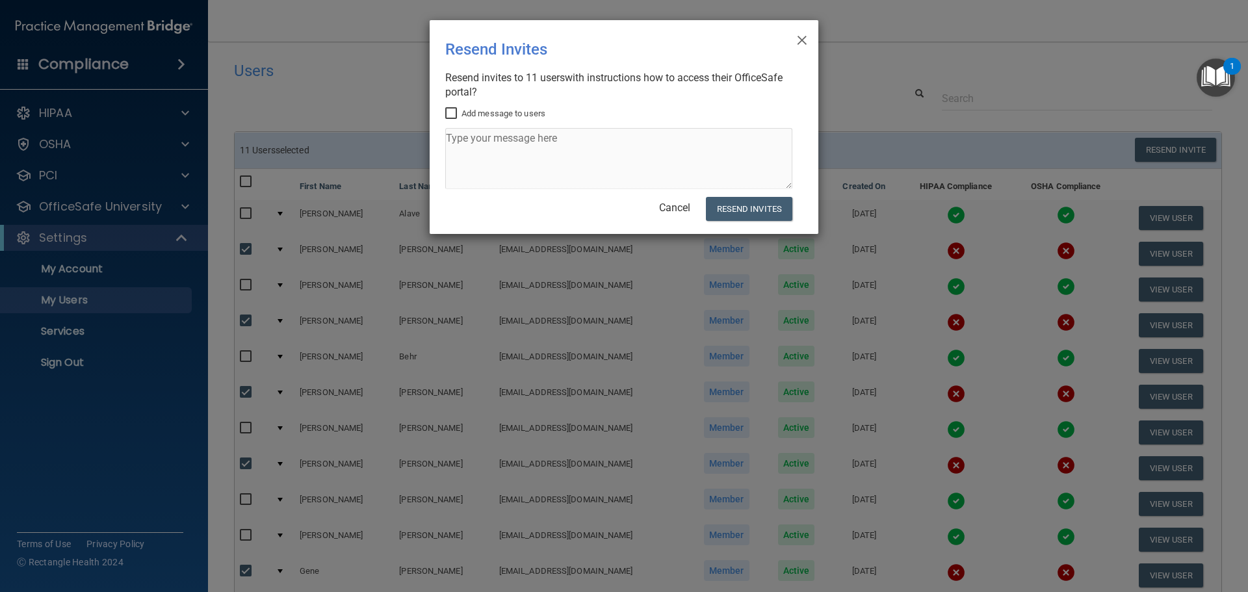
click at [483, 116] on label "Add message to users" at bounding box center [495, 114] width 100 height 16
click at [460, 116] on input "Add message to users" at bounding box center [452, 114] width 15 height 10
checkbox input "true"
click at [497, 146] on textarea at bounding box center [618, 158] width 347 height 61
type textarea "G"
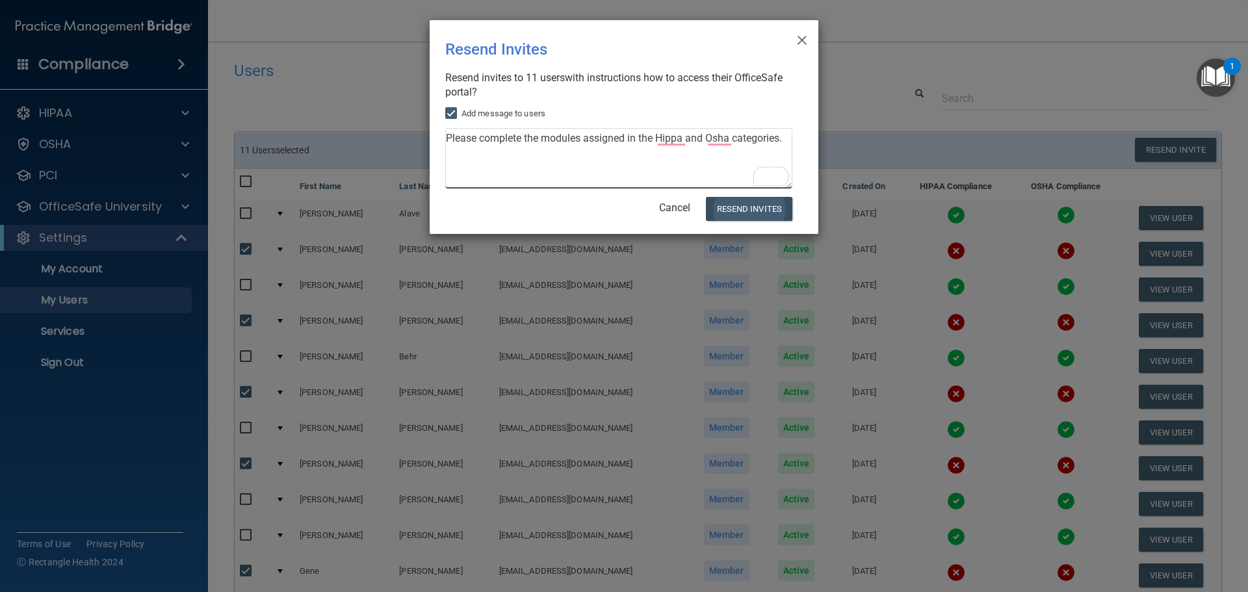
type textarea "Please complete the modules assigned in the Hippa and Osha categories."
click at [742, 205] on button "Resend Invites" at bounding box center [749, 209] width 86 height 24
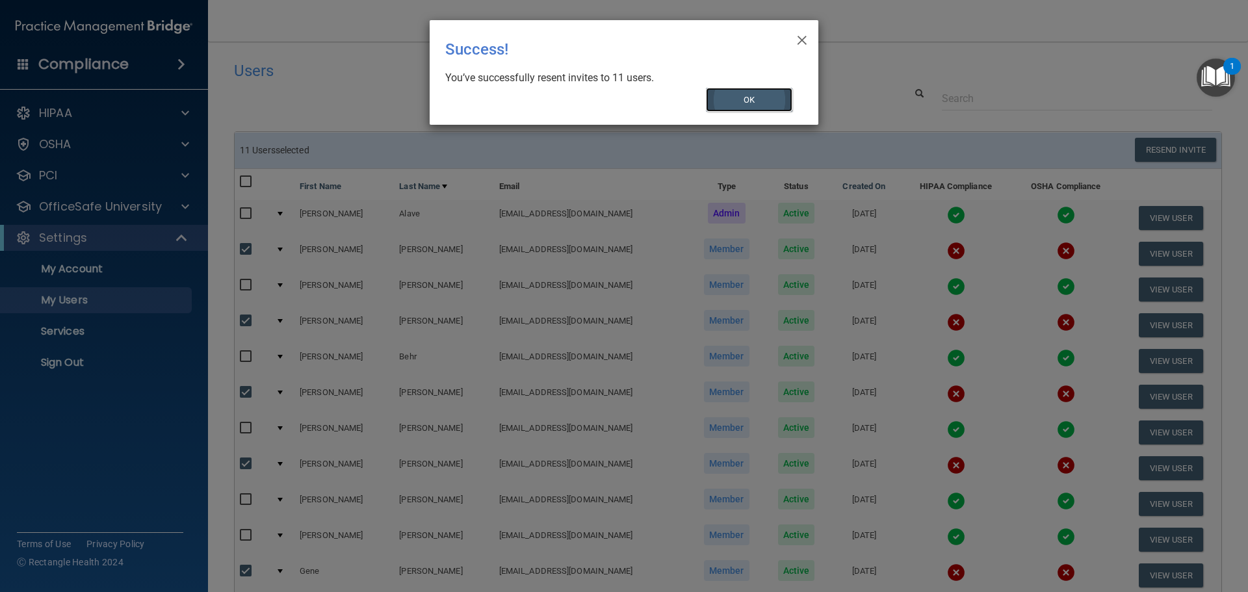
click at [766, 103] on button "OK" at bounding box center [749, 100] width 87 height 24
